Goal: Task Accomplishment & Management: Manage account settings

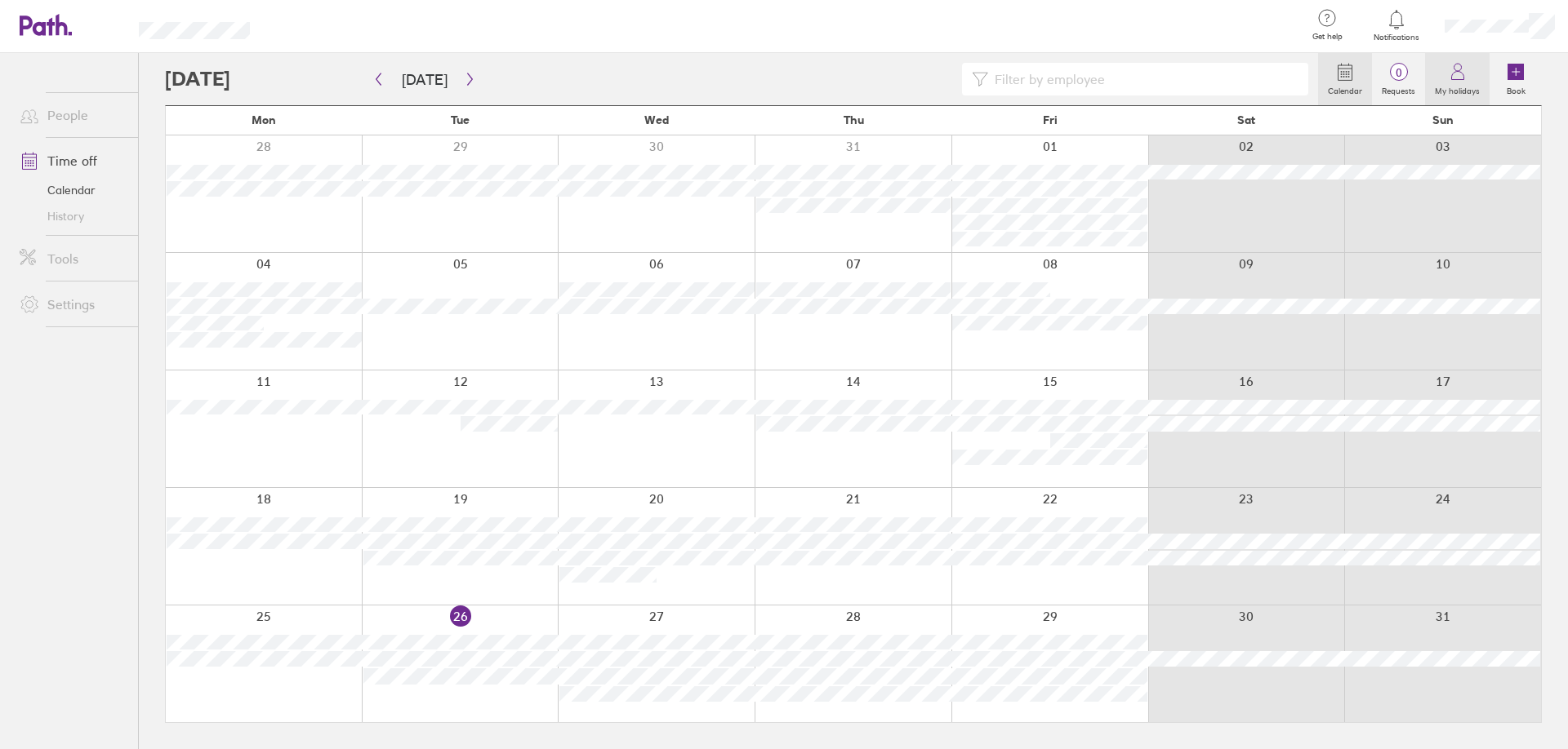
click at [1456, 71] on circle at bounding box center [1457, 67] width 8 height 8
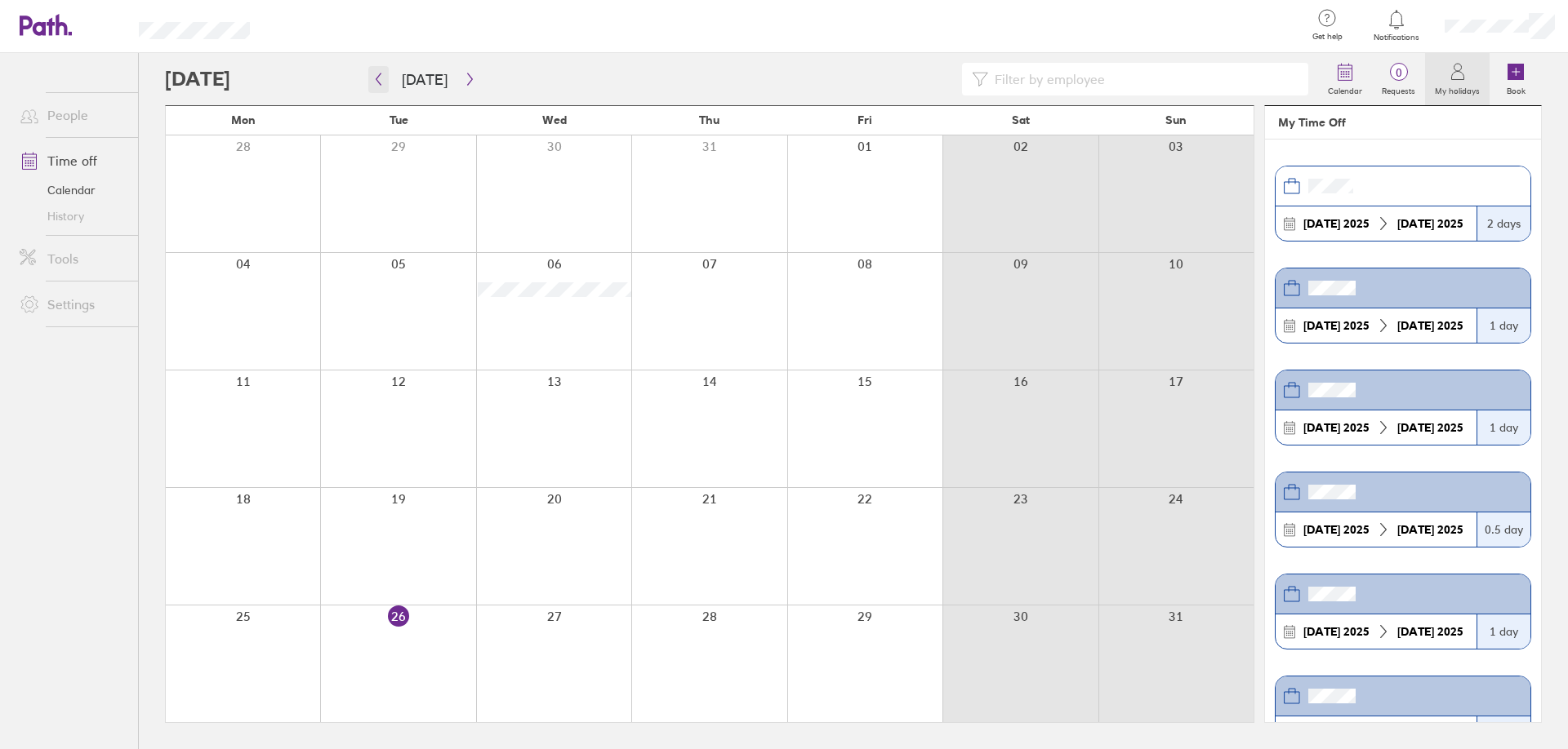
click at [385, 76] on button "button" at bounding box center [379, 79] width 21 height 27
click at [464, 79] on icon "button" at bounding box center [470, 79] width 12 height 13
